Goal: Task Accomplishment & Management: Use online tool/utility

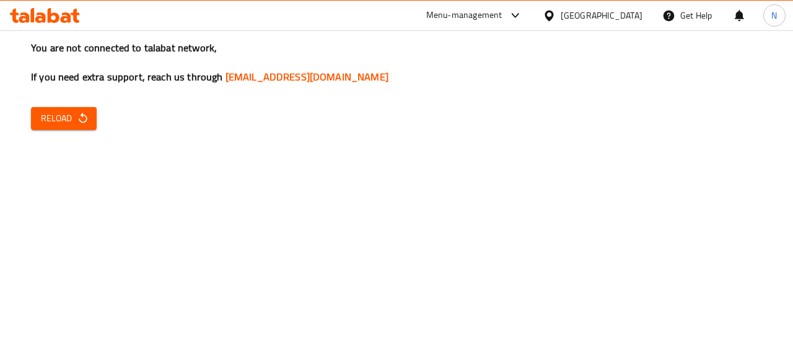
click at [59, 126] on span "Reload" at bounding box center [64, 118] width 46 height 15
click at [62, 124] on span "Reload" at bounding box center [64, 118] width 46 height 15
click at [70, 114] on span "Reload" at bounding box center [64, 118] width 46 height 15
click at [77, 118] on icon "button" at bounding box center [83, 118] width 12 height 12
click at [696, 22] on div "Get Help" at bounding box center [687, 16] width 50 height 30
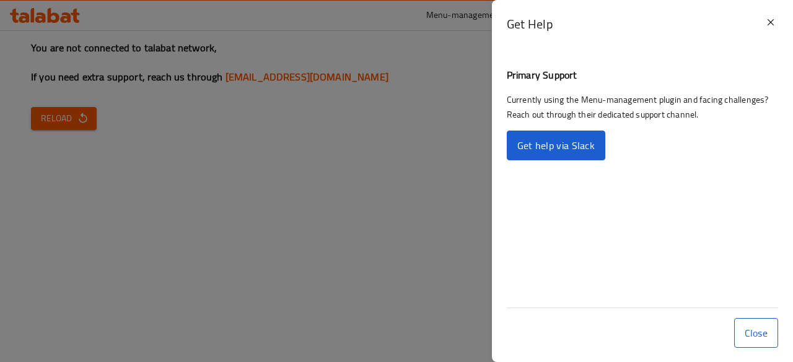
click at [357, 141] on div at bounding box center [396, 181] width 793 height 362
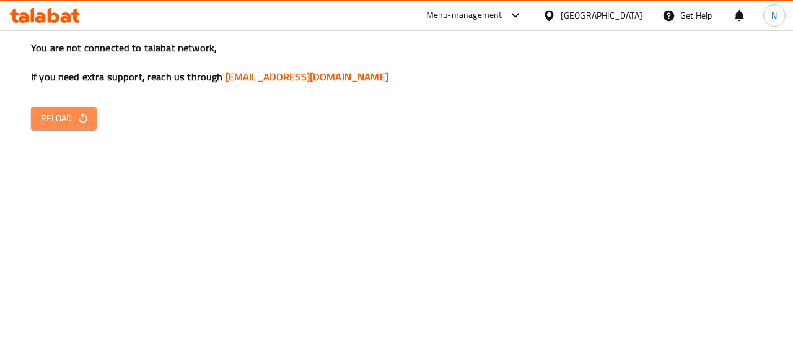
click at [82, 111] on span "Reload" at bounding box center [64, 118] width 46 height 15
click at [63, 126] on span "Reload" at bounding box center [64, 118] width 46 height 15
click at [63, 133] on div "You are not connected to talabat network, If you need extra support, reach us t…" at bounding box center [396, 181] width 793 height 362
click at [64, 116] on span "Reload" at bounding box center [64, 118] width 46 height 15
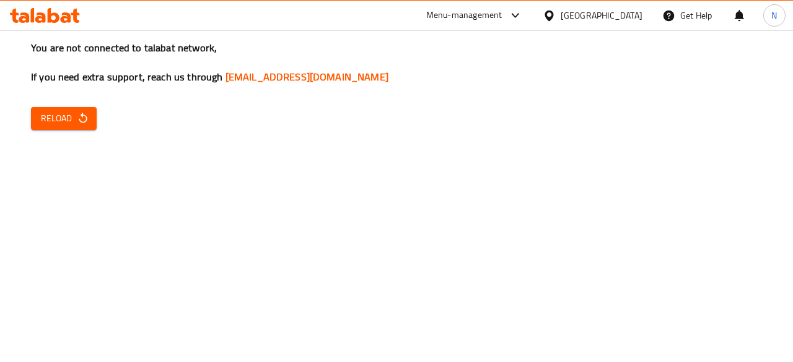
click at [51, 113] on span "Reload" at bounding box center [64, 118] width 46 height 15
